Goal: Task Accomplishment & Management: Manage account settings

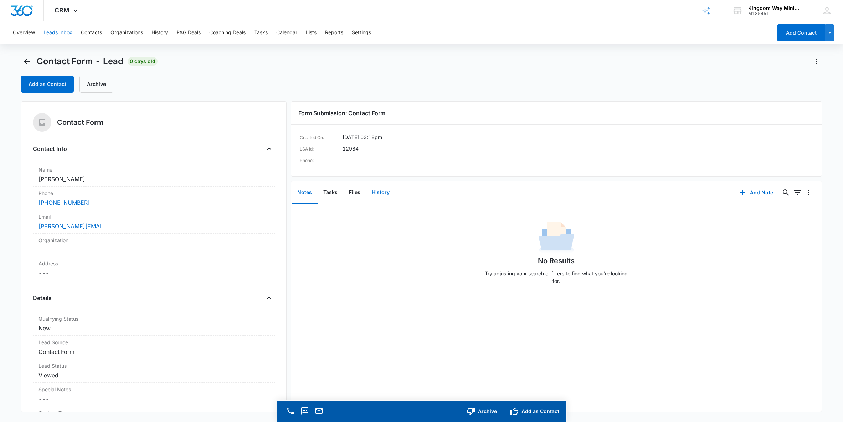
click at [384, 187] on button "History" at bounding box center [380, 192] width 29 height 22
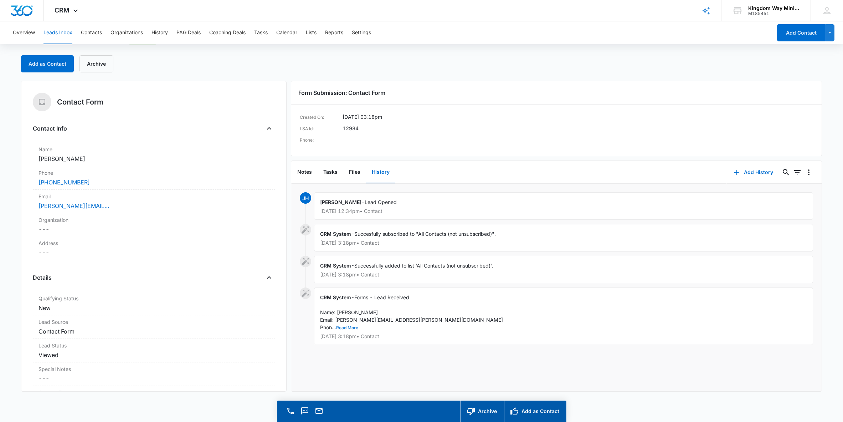
click at [351, 329] on button "Read More" at bounding box center [347, 327] width 22 height 4
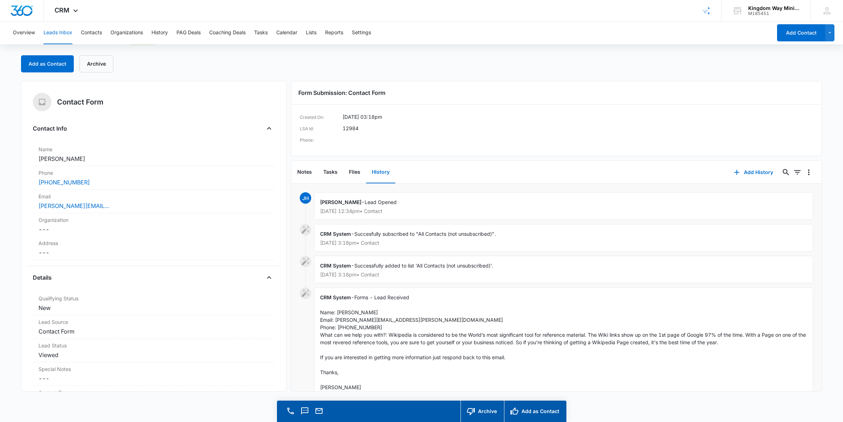
scroll to position [0, 0]
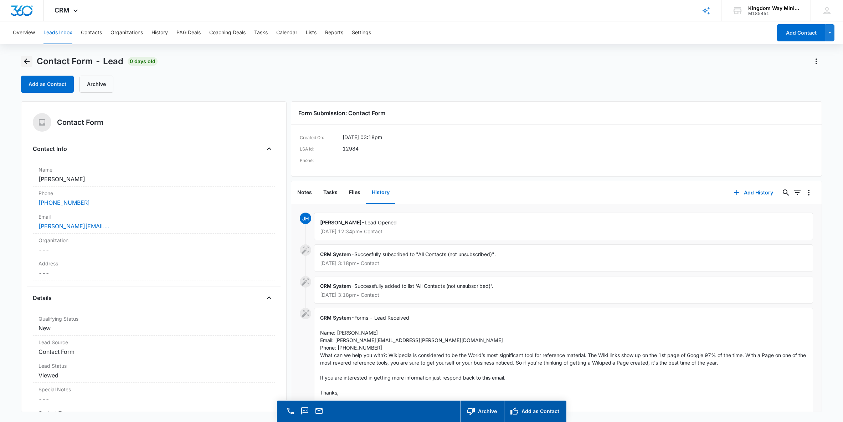
click at [26, 62] on icon "Back" at bounding box center [26, 61] width 9 height 9
click at [54, 33] on button "Leads Inbox" at bounding box center [57, 32] width 29 height 23
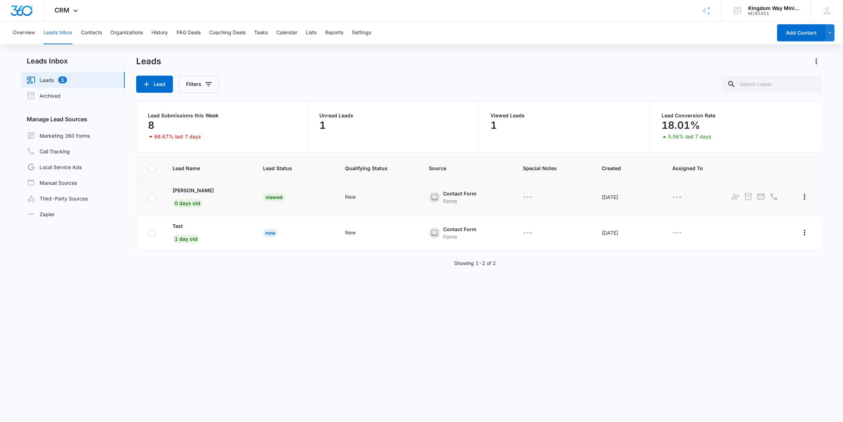
click at [154, 197] on icon at bounding box center [152, 197] width 6 height 6
click at [148, 197] on input "checkbox" at bounding box center [148, 197] width 0 height 0
checkbox input "true"
click at [164, 82] on button "Actions" at bounding box center [158, 84] width 44 height 17
click at [154, 142] on div "Delete" at bounding box center [163, 139] width 37 height 5
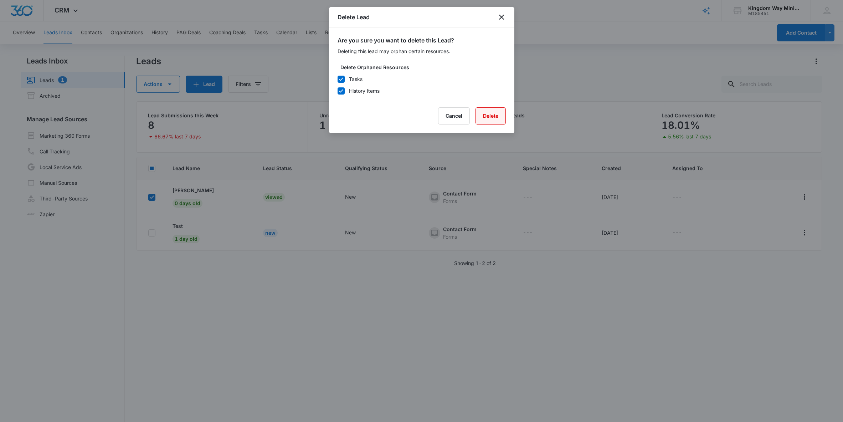
click at [484, 116] on button "Delete" at bounding box center [491, 115] width 30 height 17
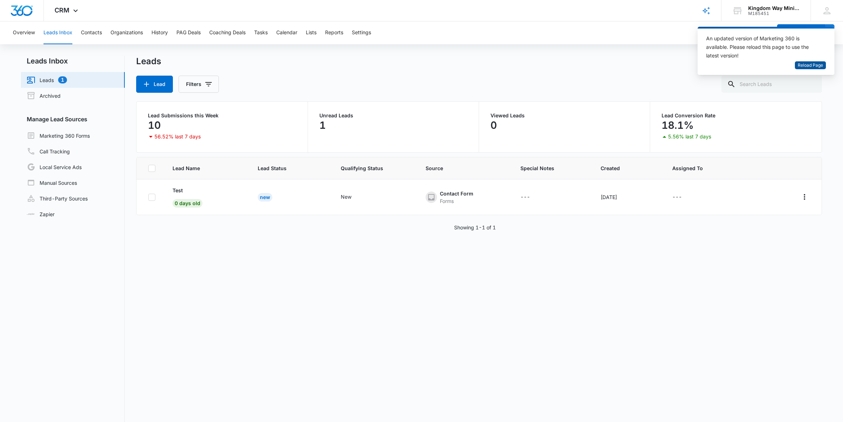
click at [803, 67] on span "Reload Page" at bounding box center [810, 65] width 25 height 7
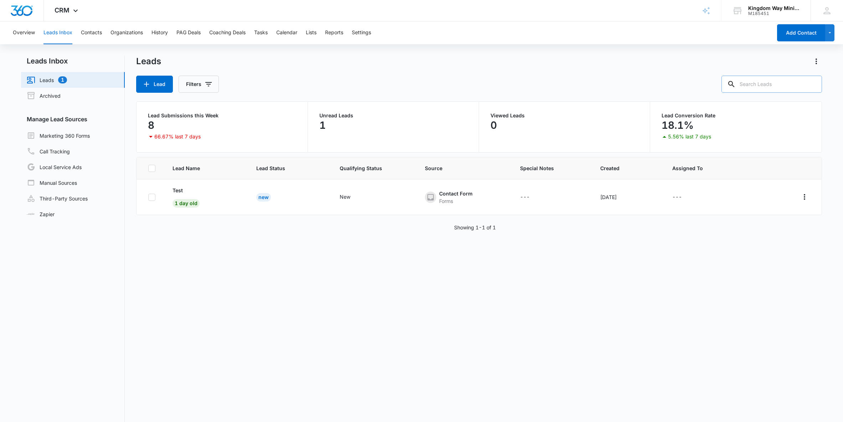
click at [764, 81] on input "text" at bounding box center [771, 84] width 101 height 17
type input "[PERSON_NAME]"
click at [90, 33] on button "Contacts" at bounding box center [91, 32] width 21 height 23
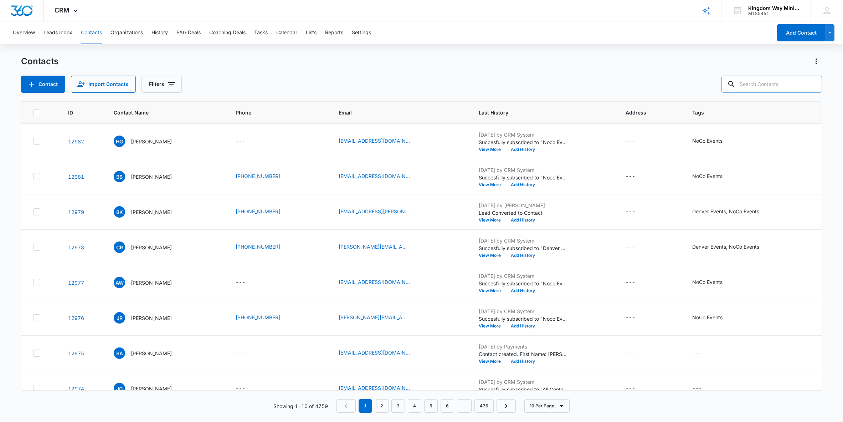
click at [764, 86] on input "text" at bounding box center [771, 84] width 101 height 17
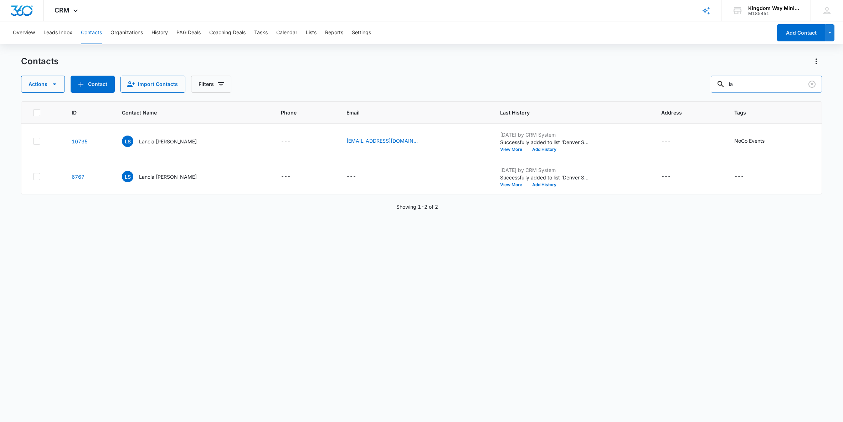
type input "l"
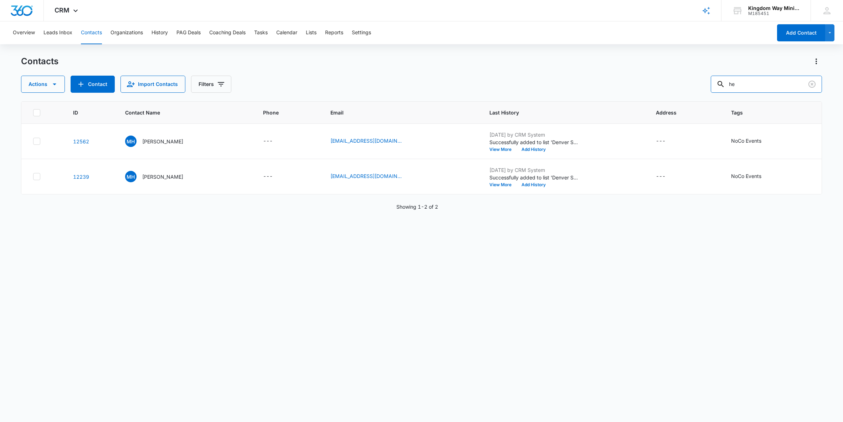
type input "h"
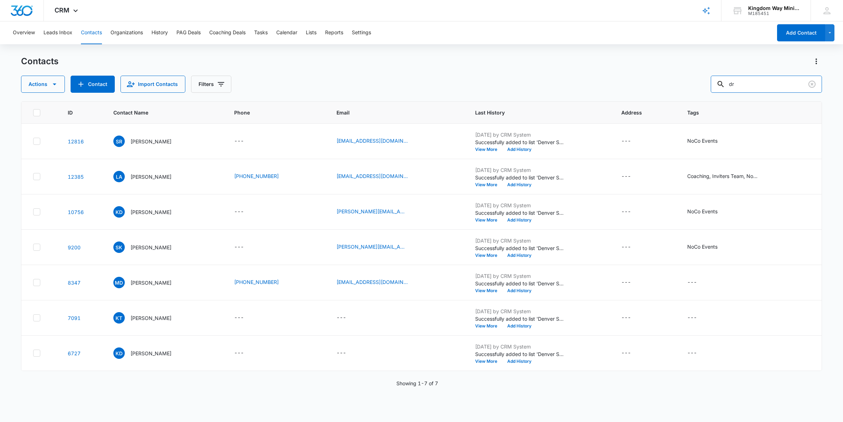
type input "d"
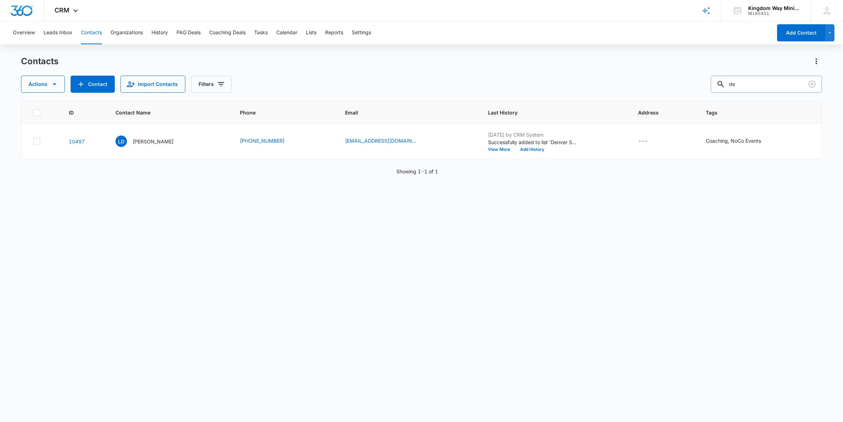
type input "d"
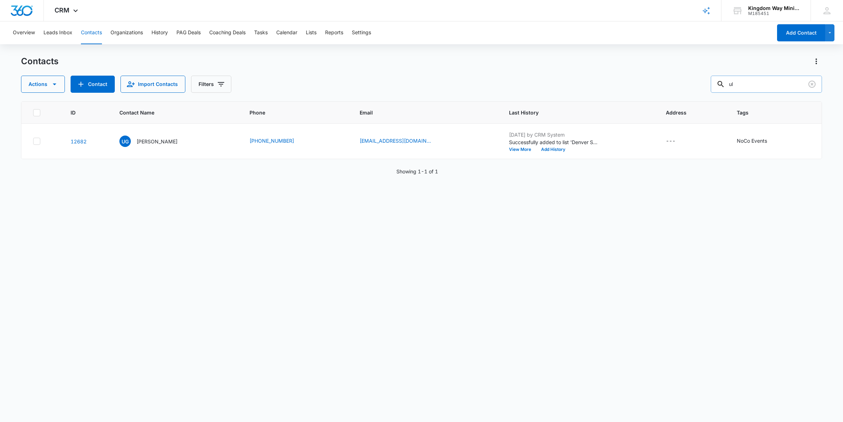
type input "u"
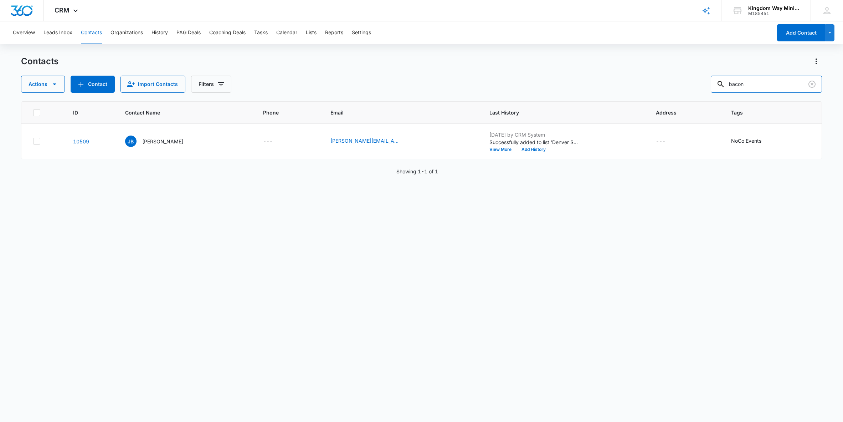
drag, startPoint x: 766, startPoint y: 86, endPoint x: 687, endPoint y: 84, distance: 79.9
click at [690, 84] on div "Actions Contact Import Contacts Filters bacon" at bounding box center [421, 84] width 801 height 17
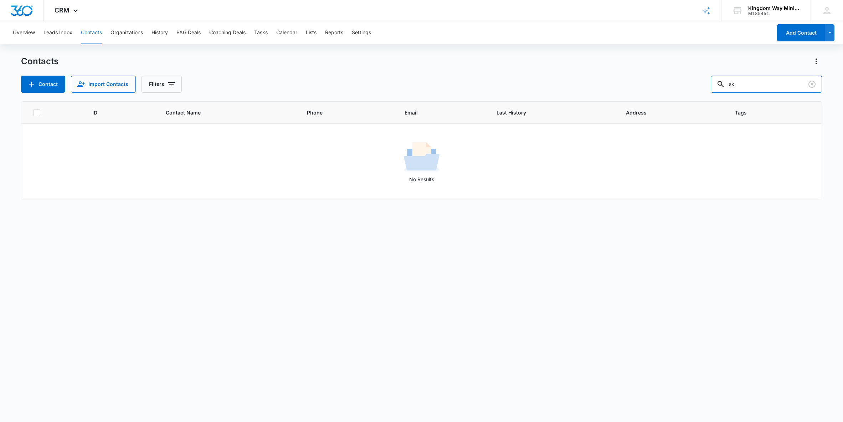
type input "s"
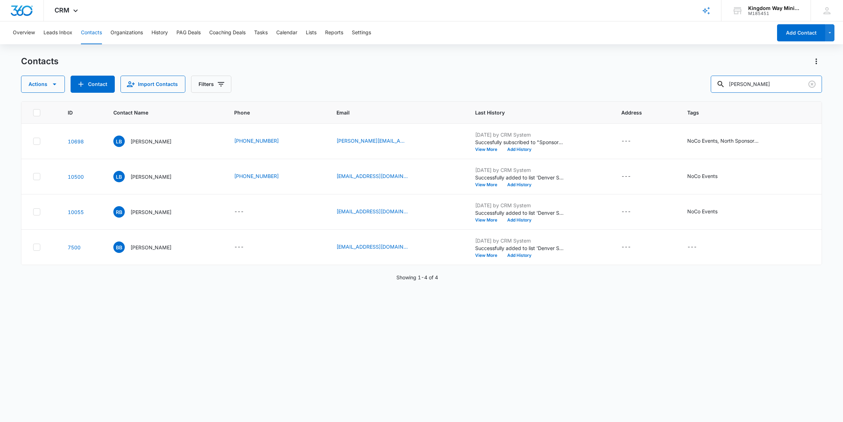
drag, startPoint x: 763, startPoint y: 84, endPoint x: 722, endPoint y: 84, distance: 41.4
click at [722, 84] on div "Actions Contact Import Contacts Filters [PERSON_NAME]" at bounding box center [421, 84] width 801 height 17
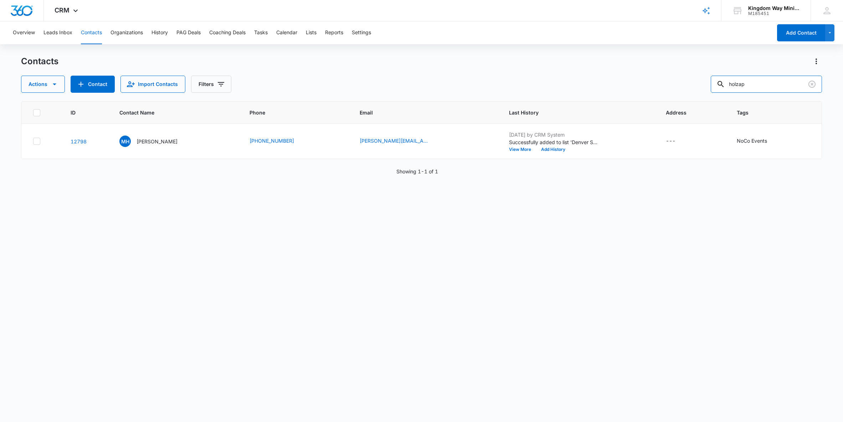
drag, startPoint x: 766, startPoint y: 87, endPoint x: 688, endPoint y: 87, distance: 77.7
click at [691, 87] on div "Actions Contact Import Contacts Filters holzap" at bounding box center [421, 84] width 801 height 17
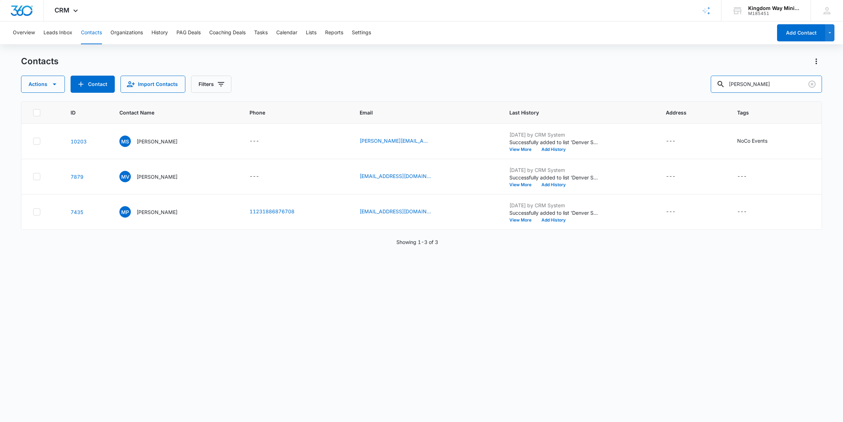
drag, startPoint x: 765, startPoint y: 83, endPoint x: 698, endPoint y: 82, distance: 66.7
click at [698, 82] on div "Actions Contact Import Contacts Filters moses" at bounding box center [421, 84] width 801 height 17
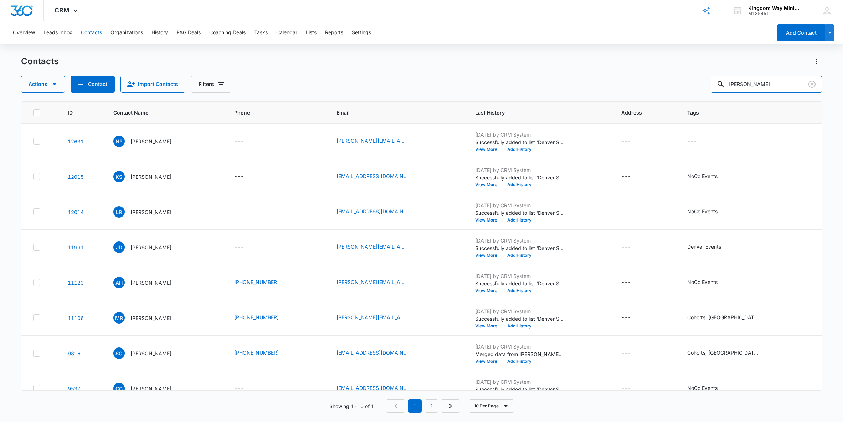
drag, startPoint x: 765, startPoint y: 82, endPoint x: 728, endPoint y: 83, distance: 37.1
click at [728, 83] on div "Actions Contact Import Contacts Filters [PERSON_NAME]" at bounding box center [421, 84] width 801 height 17
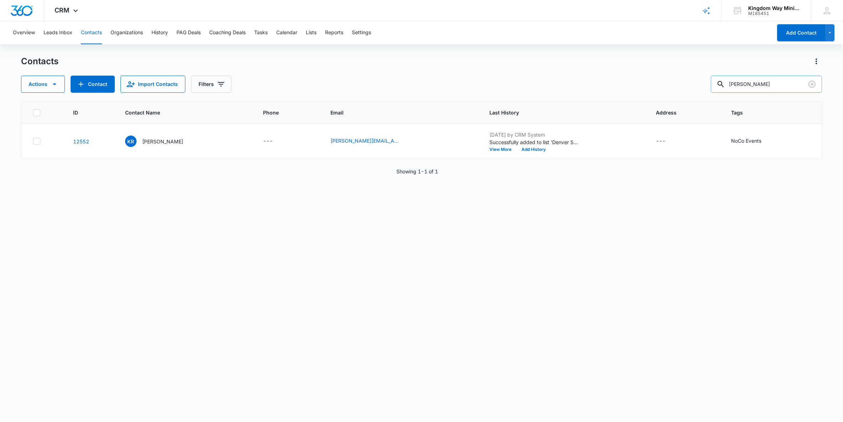
drag, startPoint x: 770, startPoint y: 85, endPoint x: 733, endPoint y: 83, distance: 37.9
click at [733, 83] on input "[PERSON_NAME]" at bounding box center [766, 84] width 111 height 17
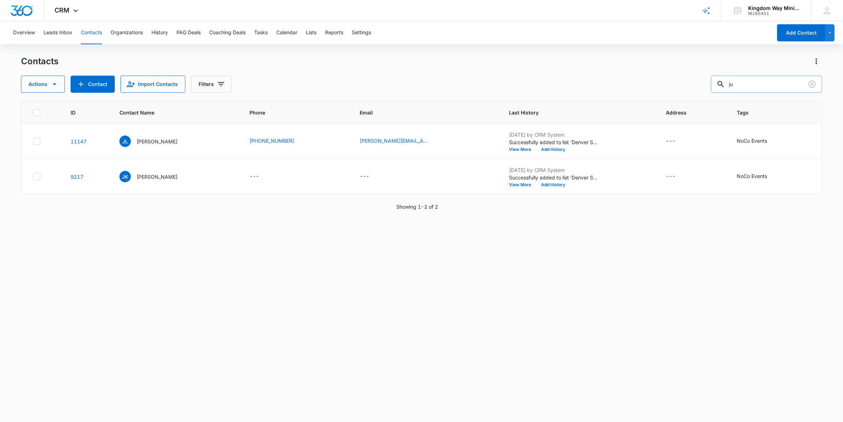
type input "j"
